Goal: Go to known website: Access a specific website the user already knows

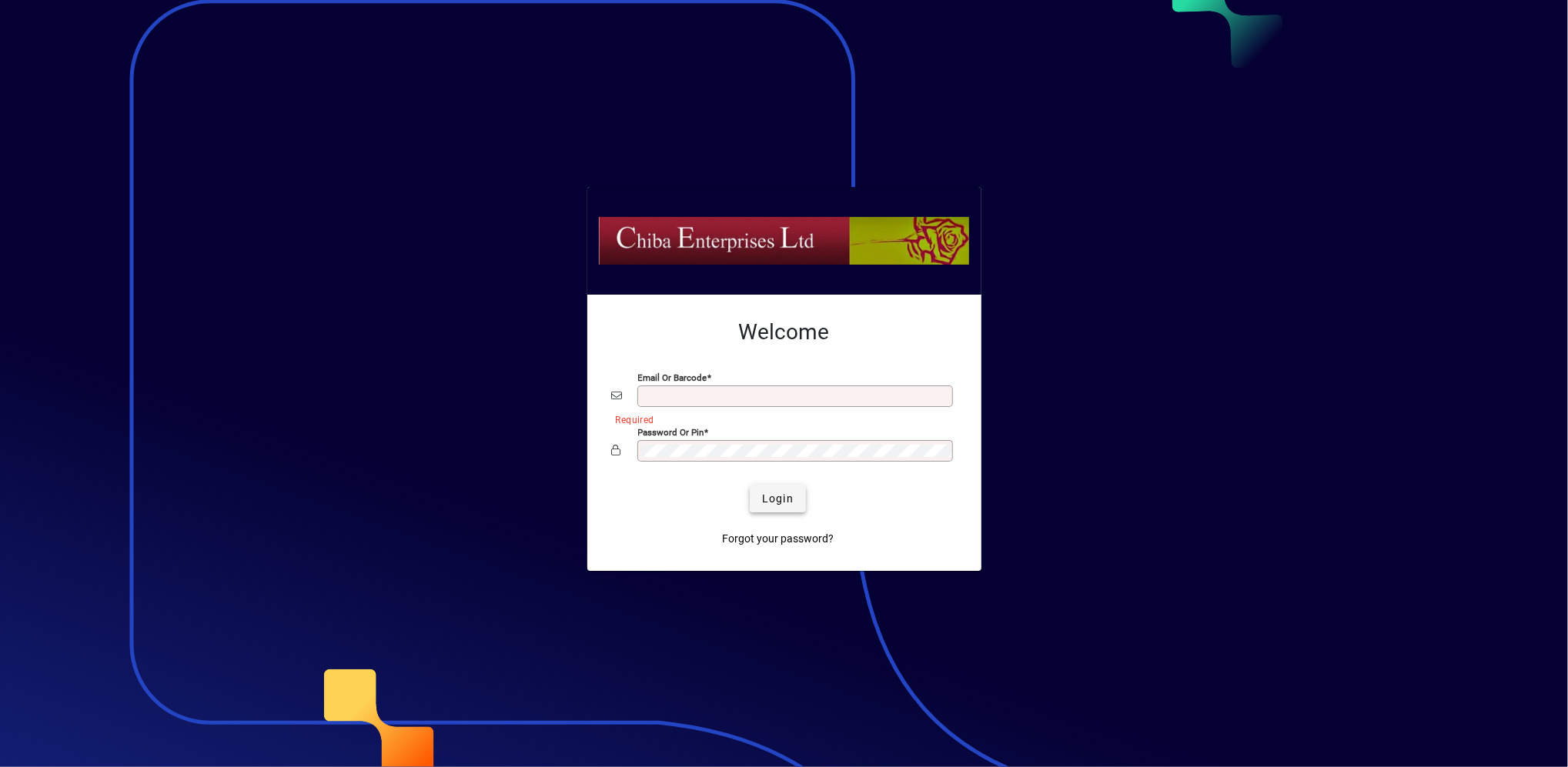
type input "**********"
click at [792, 497] on span "Login" at bounding box center [777, 499] width 32 height 16
